Goal: Task Accomplishment & Management: Complete application form

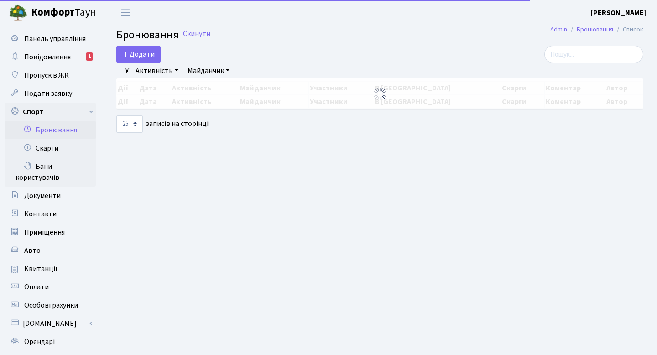
select select "25"
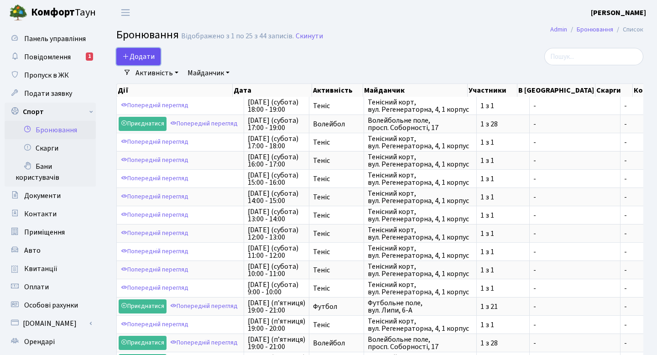
click at [154, 53] on button "Додати" at bounding box center [138, 56] width 44 height 17
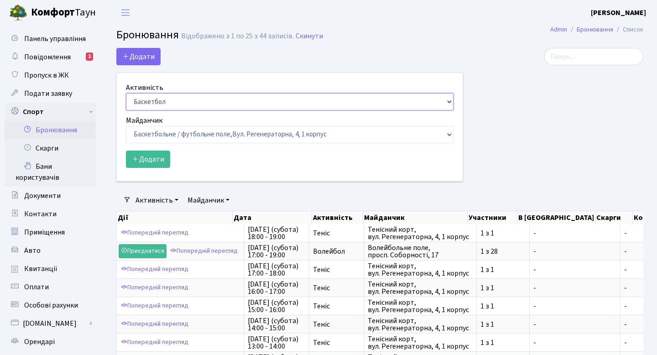
click at [169, 98] on select "Баскетбол Волейбол Йога Катання на роликах Настільний теніс Теніс Футбол Фітнес" at bounding box center [289, 101] width 327 height 17
select select "1"
click at [126, 93] on select "Баскетбол Волейбол Йога Катання на роликах Настільний теніс Теніс Футбол Фітнес" at bounding box center [289, 101] width 327 height 17
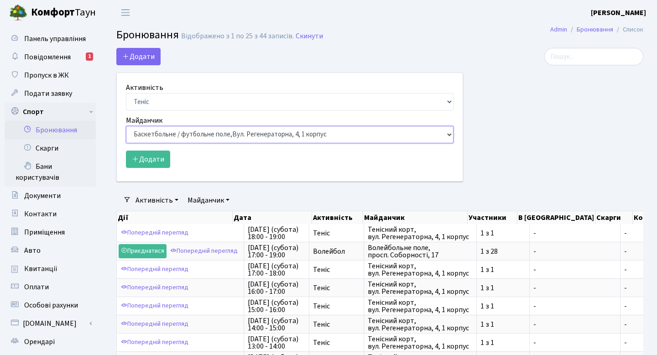
click at [167, 135] on select "Баскетбольне / футбольне поле, Вул. Регенераторна, 4, 1 корпус Баскетбольне пол…" at bounding box center [289, 134] width 327 height 17
select select "1"
click at [126, 126] on select "Баскетбольне / футбольне поле, Вул. Регенераторна, 4, 1 корпус Баскетбольне пол…" at bounding box center [289, 134] width 327 height 17
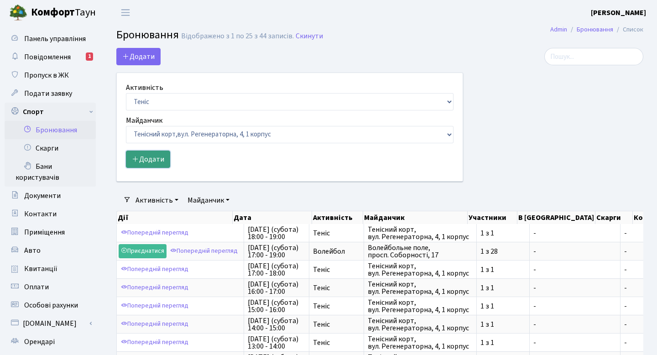
click at [152, 166] on button "Додати" at bounding box center [148, 158] width 44 height 17
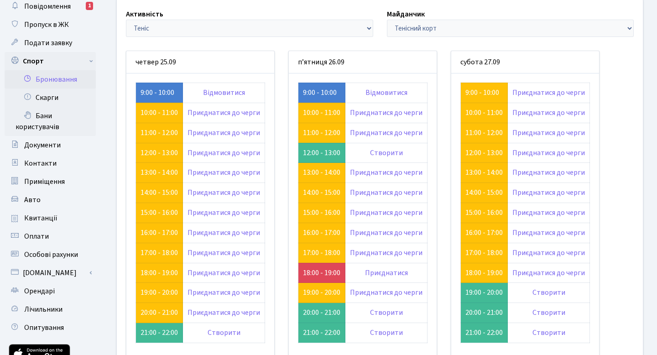
scroll to position [58, 0]
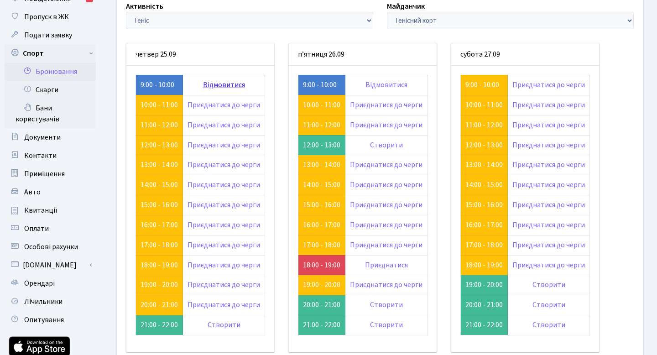
click at [209, 87] on link "Відмовитися" at bounding box center [224, 85] width 42 height 10
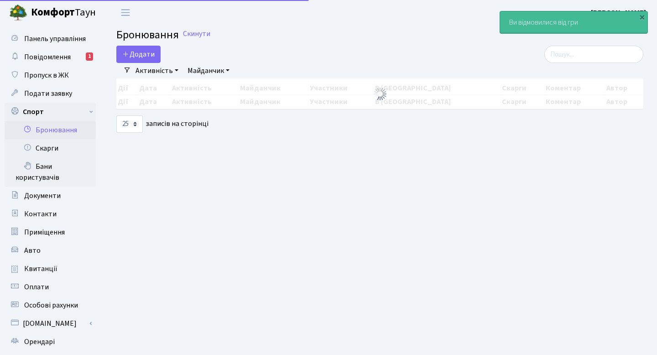
select select "25"
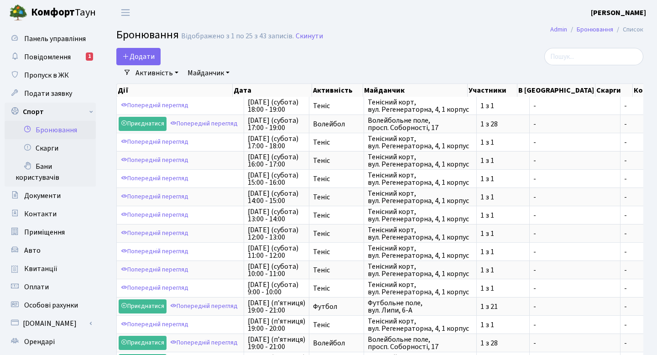
click at [136, 47] on main "Admin Бронювання Список Бронювання Відображено з 1 по 25 з 43 записів. Скинути …" at bounding box center [380, 308] width 554 height 566
click at [135, 58] on button "Додати" at bounding box center [138, 56] width 44 height 17
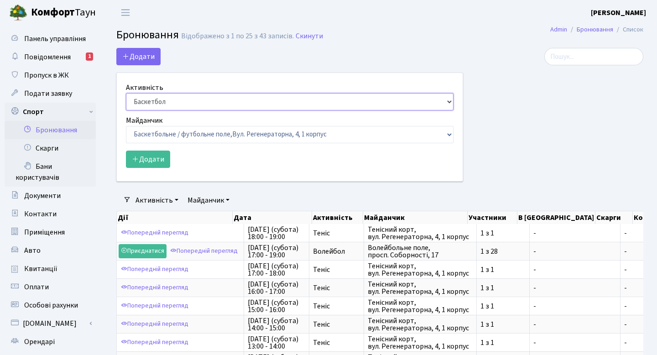
click at [180, 100] on select "Баскетбол Волейбол Йога Катання на роликах Настільний теніс Теніс Футбол Фітнес" at bounding box center [289, 101] width 327 height 17
select select "1"
click at [126, 93] on select "Баскетбол Волейбол Йога Катання на роликах Настільний теніс Теніс Футбол Фітнес" at bounding box center [289, 101] width 327 height 17
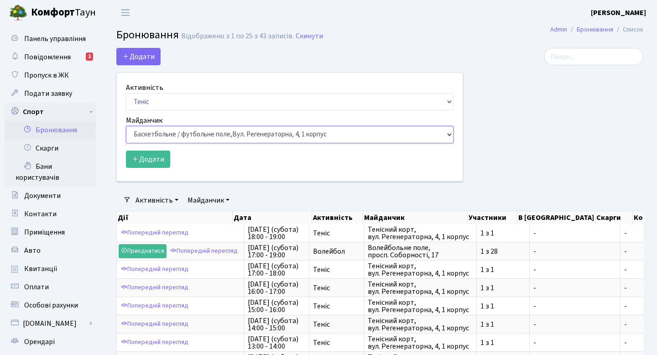
click at [185, 140] on select "Баскетбольне / футбольне поле, Вул. Регенераторна, 4, 1 корпус Баскетбольне пол…" at bounding box center [289, 134] width 327 height 17
select select "1"
click at [126, 126] on select "Баскетбольне / футбольне поле, Вул. Регенераторна, 4, 1 корпус Баскетбольне пол…" at bounding box center [289, 134] width 327 height 17
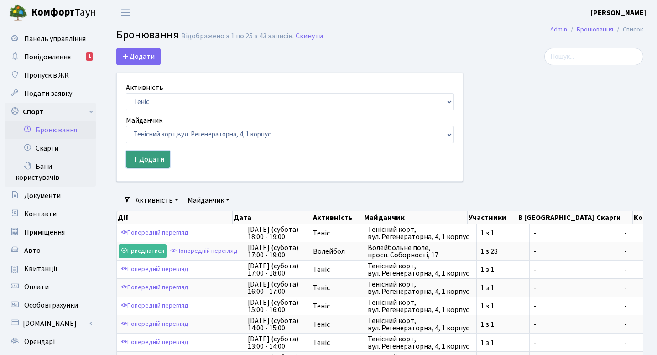
click at [145, 160] on button "Додати" at bounding box center [148, 158] width 44 height 17
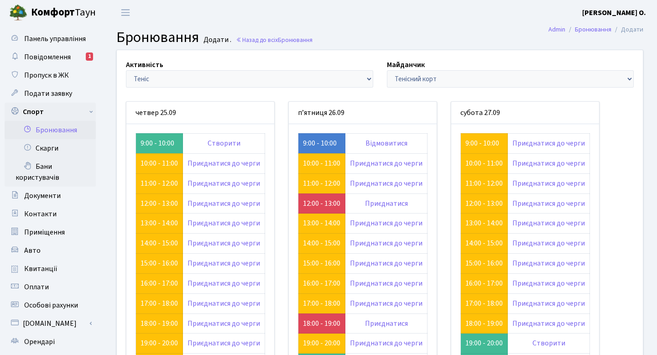
click at [207, 143] on td "Створити" at bounding box center [224, 143] width 82 height 20
click at [221, 145] on link "Створити" at bounding box center [223, 143] width 33 height 10
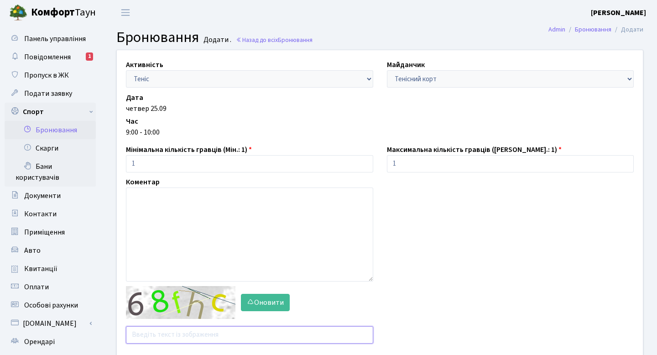
click at [224, 332] on input "text" at bounding box center [249, 334] width 247 height 17
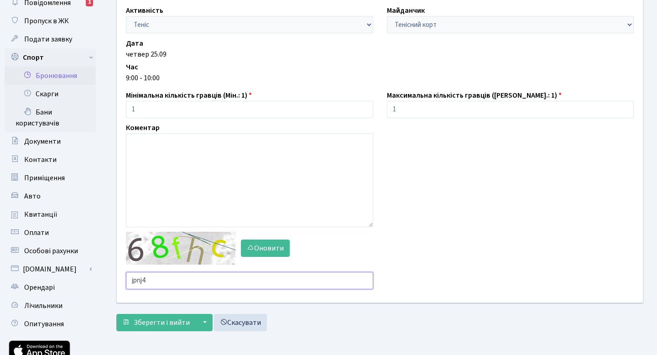
scroll to position [58, 0]
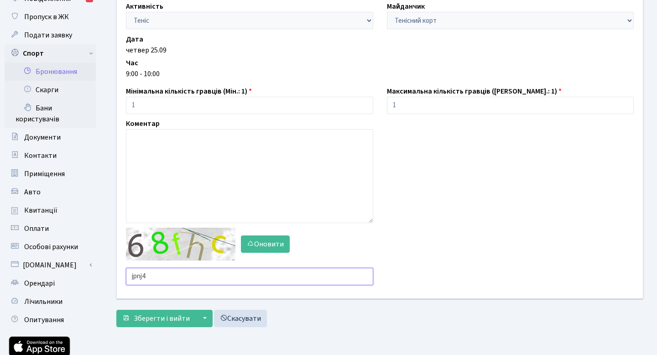
type input "jpnj4"
click at [185, 328] on div "Активність - Баскетбол Волейбол Йога Катання на роликах Настільний теніс Теніс …" at bounding box center [379, 161] width 540 height 340
click at [185, 323] on span "Зберегти і вийти" at bounding box center [162, 318] width 56 height 10
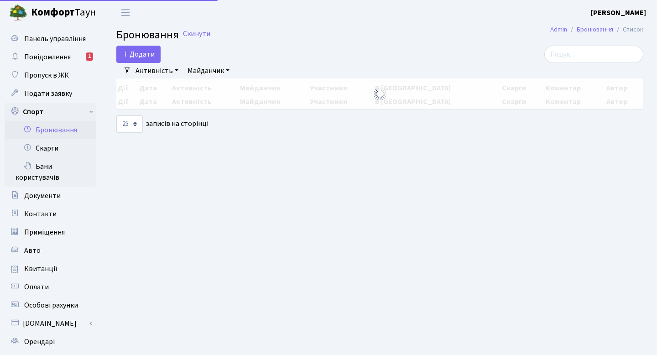
select select "25"
